Goal: Navigation & Orientation: Find specific page/section

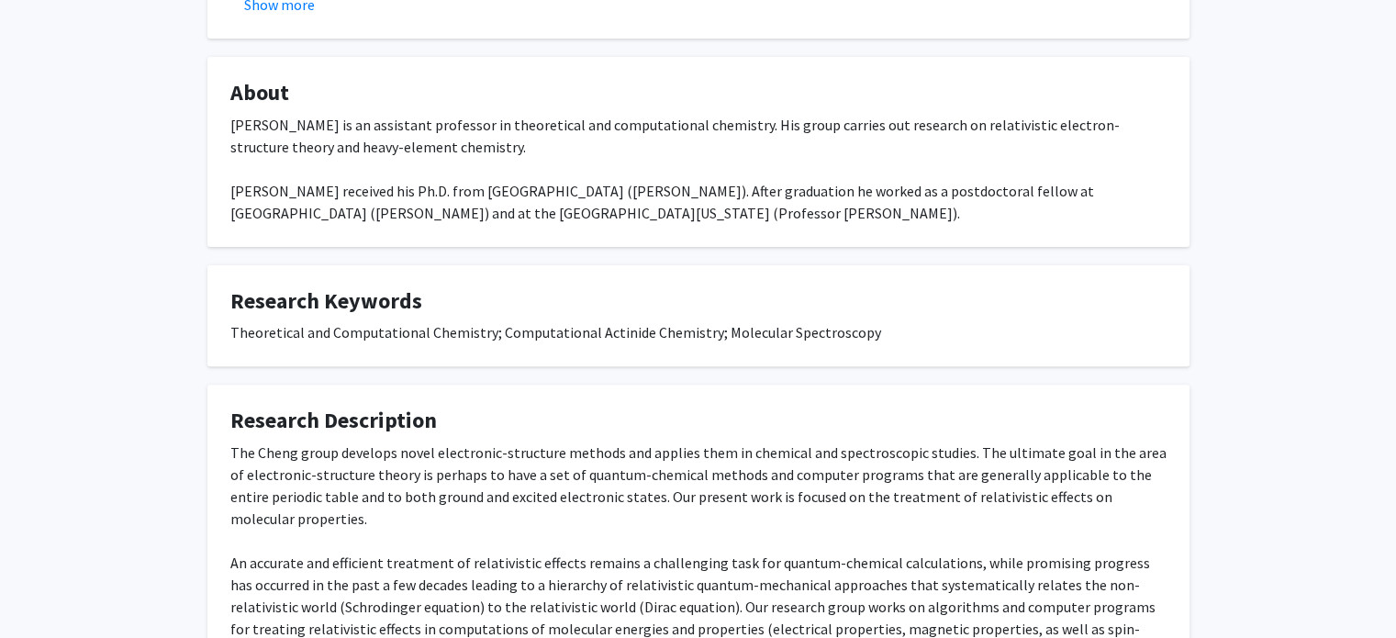
scroll to position [734, 0]
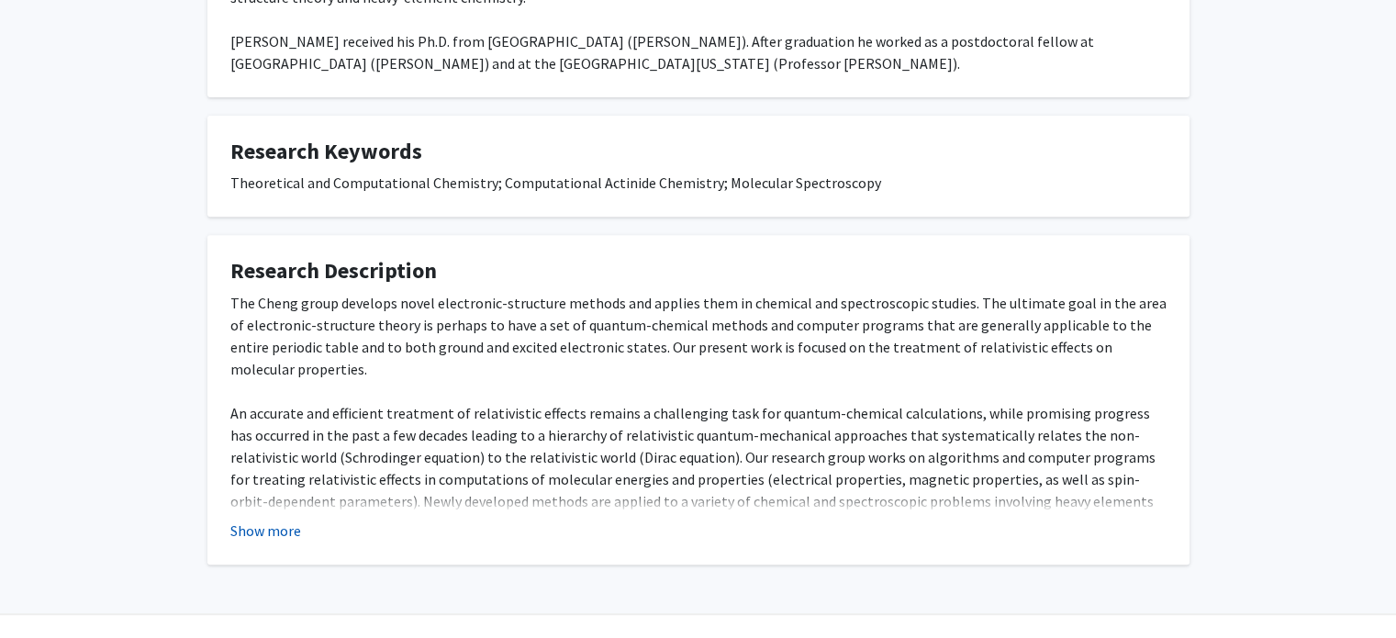
click at [248, 535] on button "Show more" at bounding box center [265, 530] width 71 height 22
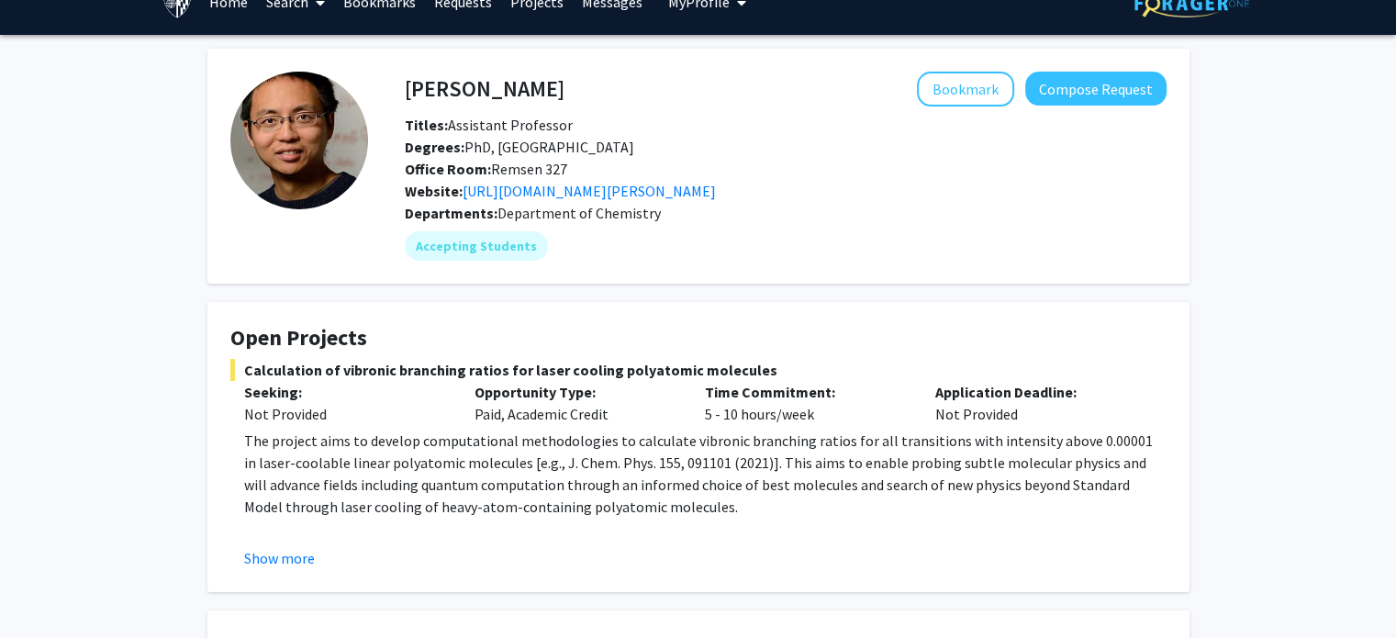
scroll to position [0, 0]
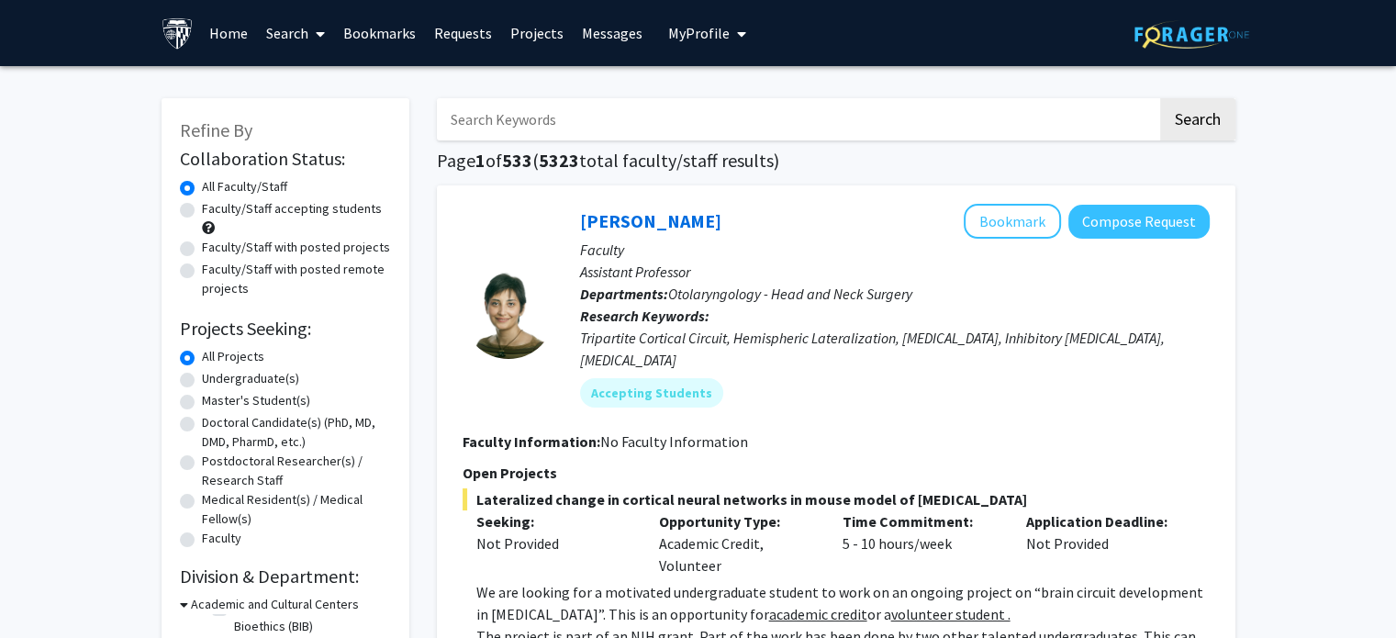
click at [591, 118] on input "Search Keywords" at bounding box center [797, 119] width 720 height 42
type input "bookmark"
click at [1160, 98] on button "Search" at bounding box center [1197, 119] width 75 height 42
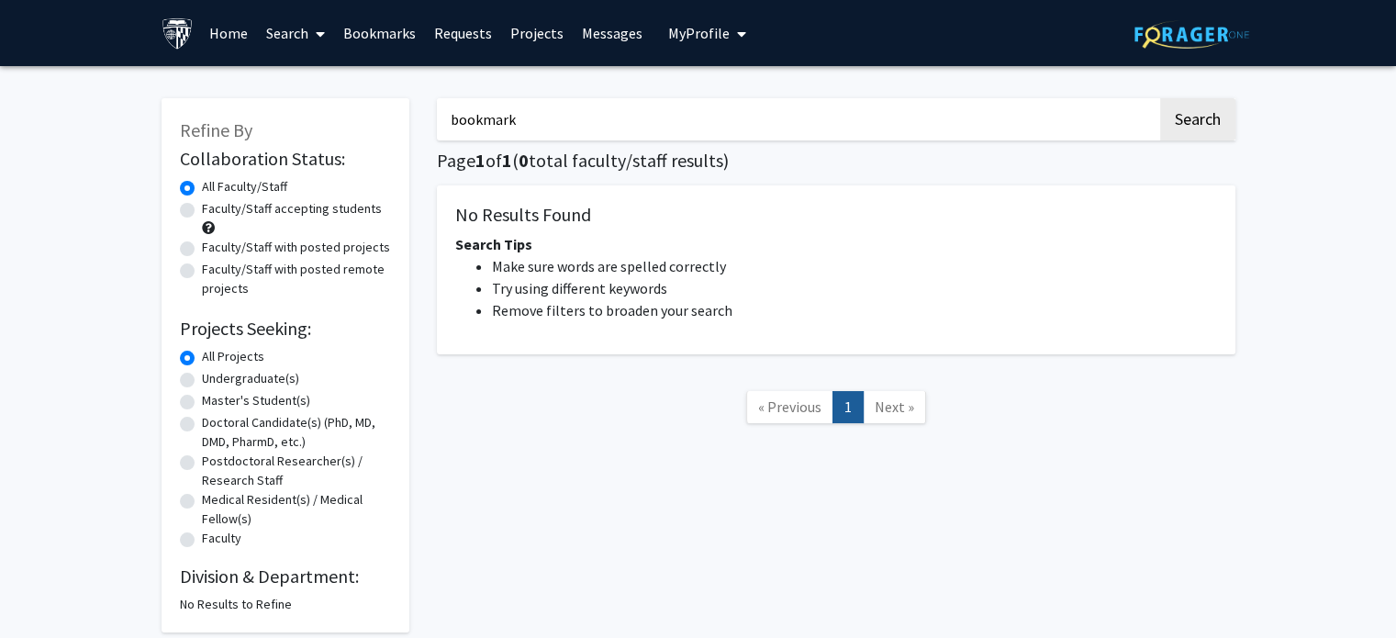
drag, startPoint x: 576, startPoint y: 120, endPoint x: 378, endPoint y: 128, distance: 198.4
click at [378, 128] on div "Refine By Collaboration Status: Collaboration Status All Faculty/Staff Collabor…" at bounding box center [698, 356] width 1101 height 553
click at [371, 23] on link "Bookmarks" at bounding box center [379, 33] width 91 height 64
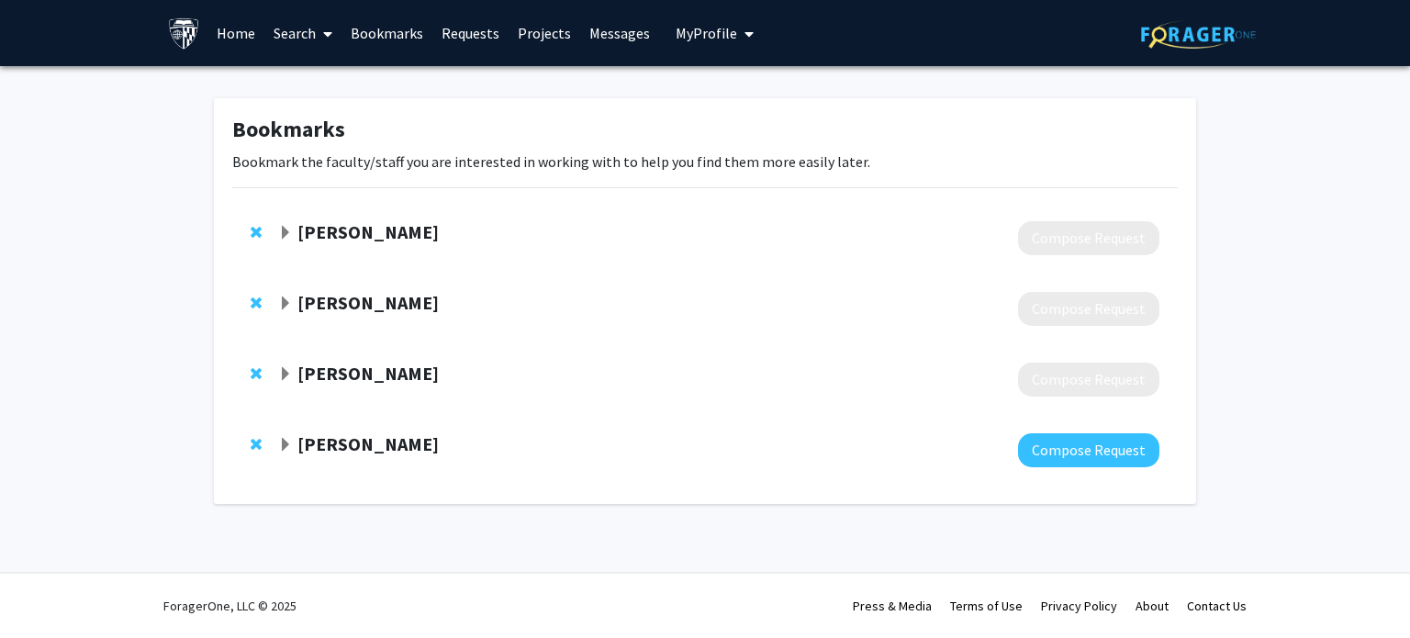
click at [286, 234] on span "Expand Melissa Griffith Bookmark" at bounding box center [285, 233] width 15 height 15
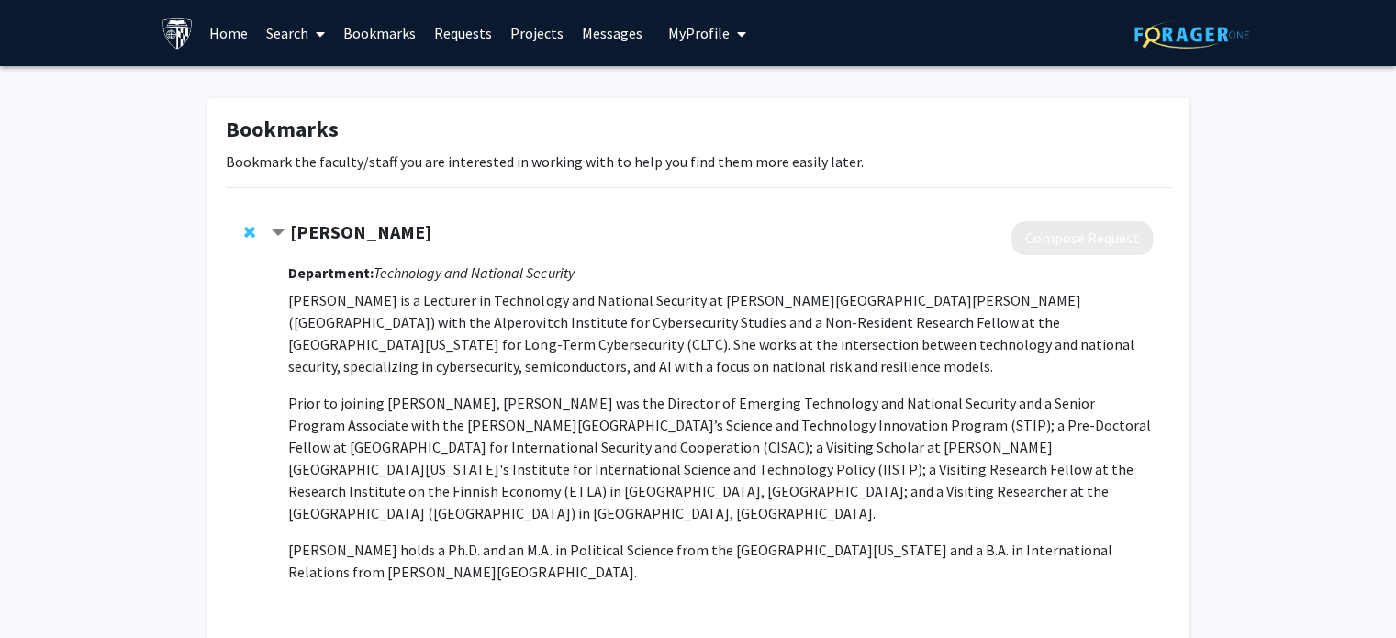
click at [283, 234] on span "Contract Melissa Griffith Bookmark" at bounding box center [278, 233] width 15 height 15
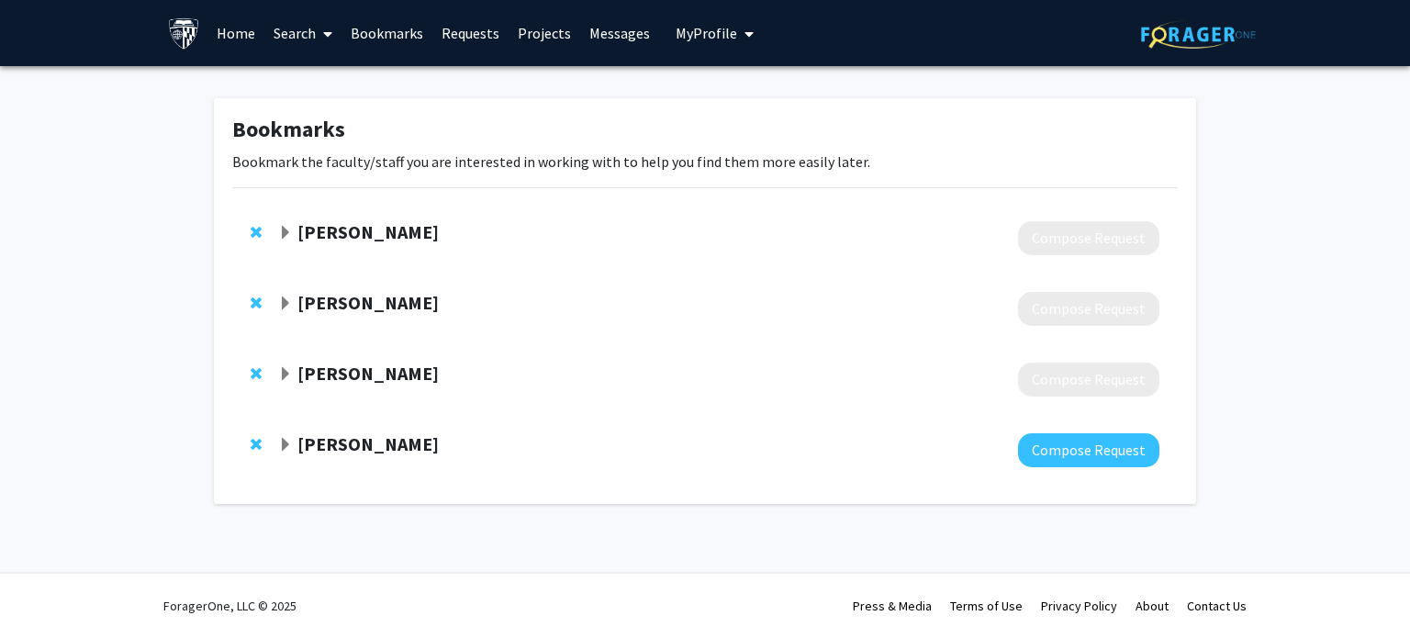
click at [286, 443] on span "Expand Tony Dahbura Bookmark" at bounding box center [285, 445] width 15 height 15
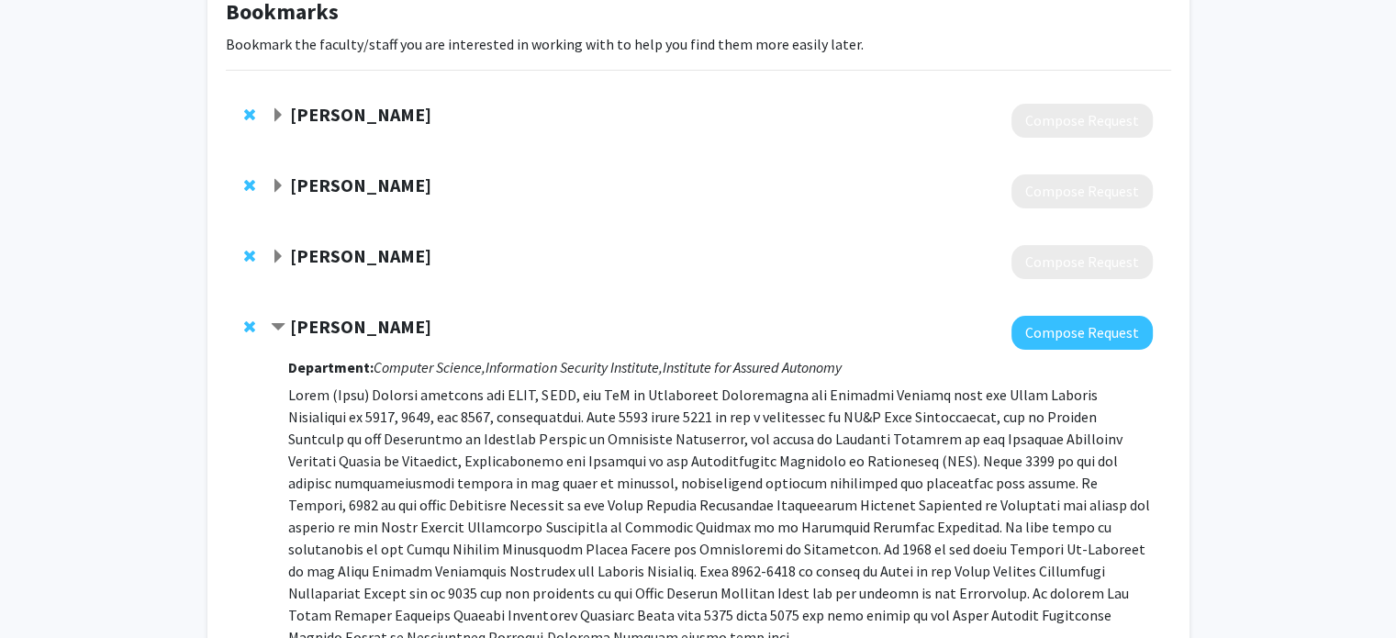
scroll to position [275, 0]
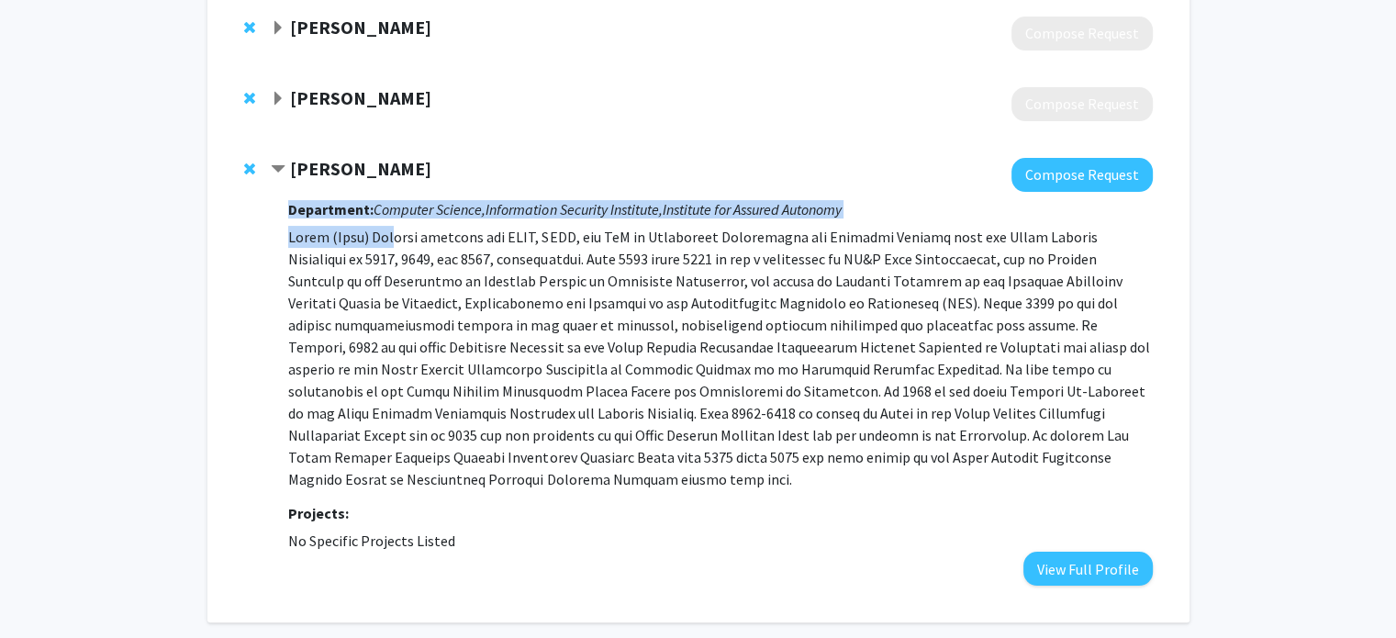
drag, startPoint x: 286, startPoint y: 236, endPoint x: 393, endPoint y: 236, distance: 106.5
click at [393, 236] on div "Tony Dahbura Compose Request Department: Computer Science, Information Security…" at bounding box center [711, 372] width 881 height 428
click at [394, 236] on p at bounding box center [720, 358] width 864 height 264
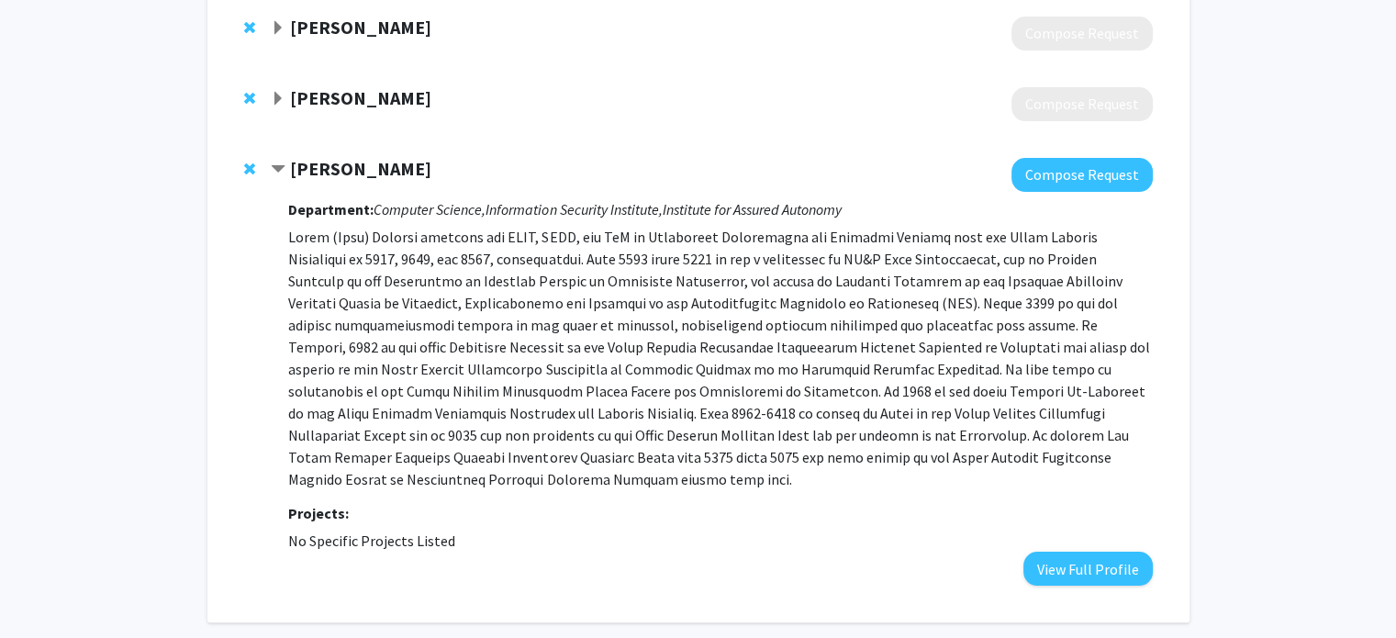
click at [411, 236] on p at bounding box center [720, 358] width 864 height 264
drag, startPoint x: 419, startPoint y: 236, endPoint x: 297, endPoint y: 239, distance: 121.2
click at [301, 239] on p at bounding box center [720, 358] width 864 height 264
click at [297, 239] on p at bounding box center [720, 358] width 864 height 264
drag, startPoint x: 290, startPoint y: 239, endPoint x: 424, endPoint y: 234, distance: 134.1
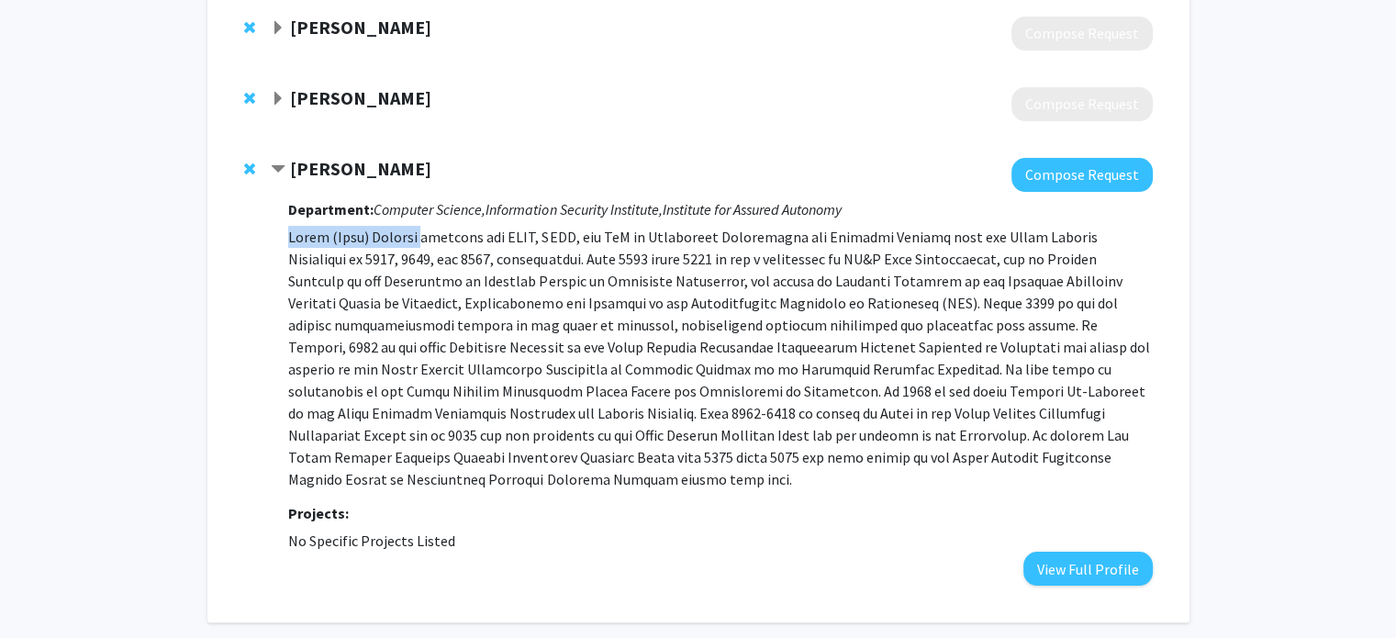
click at [424, 234] on p at bounding box center [720, 358] width 864 height 264
copy p "Anton (Tony) Dahbura"
